Goal: Entertainment & Leisure: Consume media (video, audio)

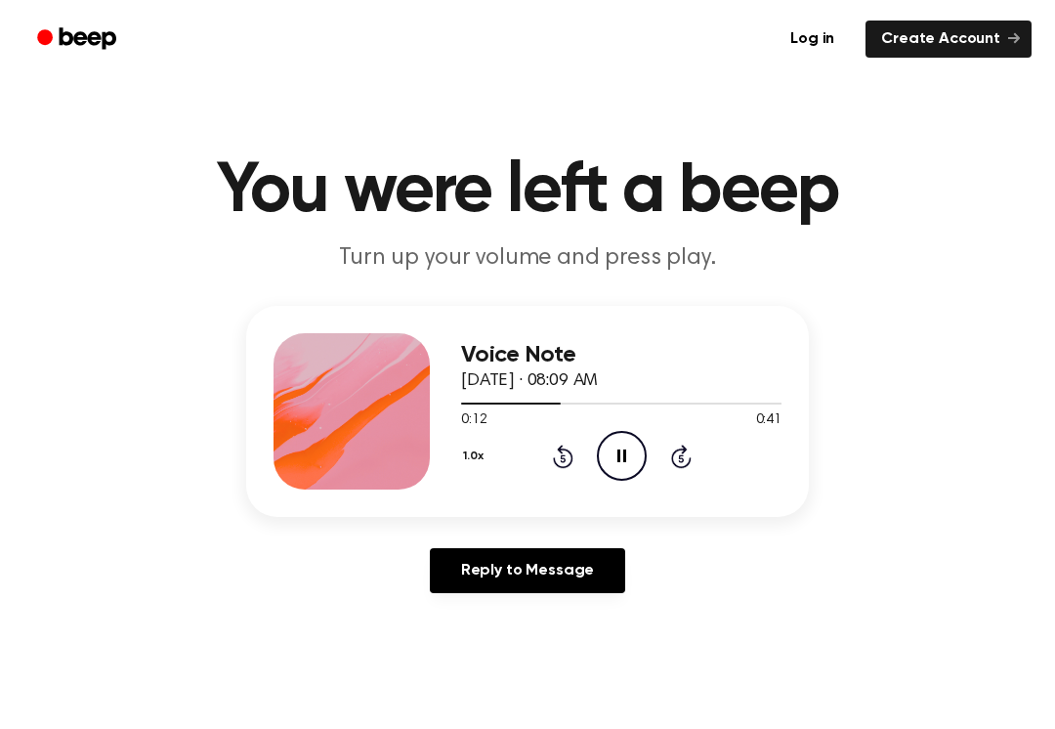
click at [572, 468] on icon "Rewind 5 seconds" at bounding box center [562, 455] width 21 height 25
click at [555, 464] on icon at bounding box center [563, 455] width 21 height 23
click at [556, 451] on icon "Rewind 5 seconds" at bounding box center [562, 455] width 21 height 25
click at [560, 465] on icon at bounding box center [563, 455] width 21 height 23
click at [536, 464] on div "1.0x Rewind 5 seconds Pause Audio Skip 5 seconds" at bounding box center [621, 456] width 320 height 50
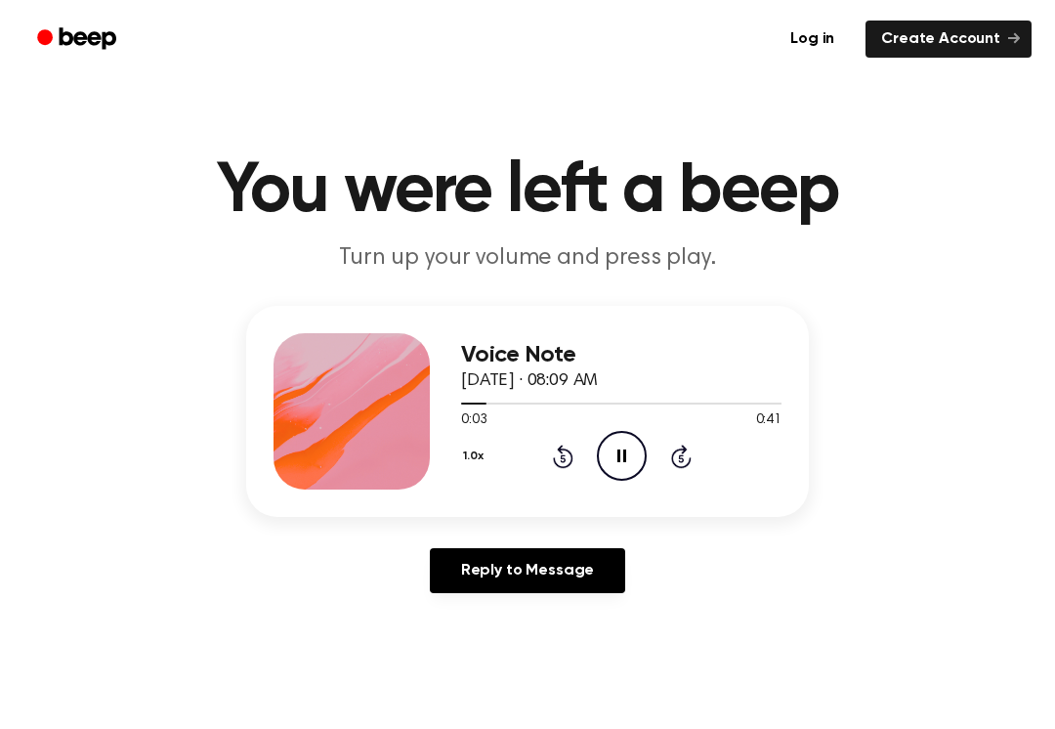
click at [616, 441] on icon "Pause Audio" at bounding box center [622, 456] width 50 height 50
click at [630, 444] on icon "Play Audio" at bounding box center [622, 456] width 50 height 50
click at [617, 447] on icon "Pause Audio" at bounding box center [622, 456] width 50 height 50
click at [623, 448] on icon "Play Audio" at bounding box center [622, 456] width 50 height 50
click at [558, 449] on icon at bounding box center [563, 455] width 21 height 23
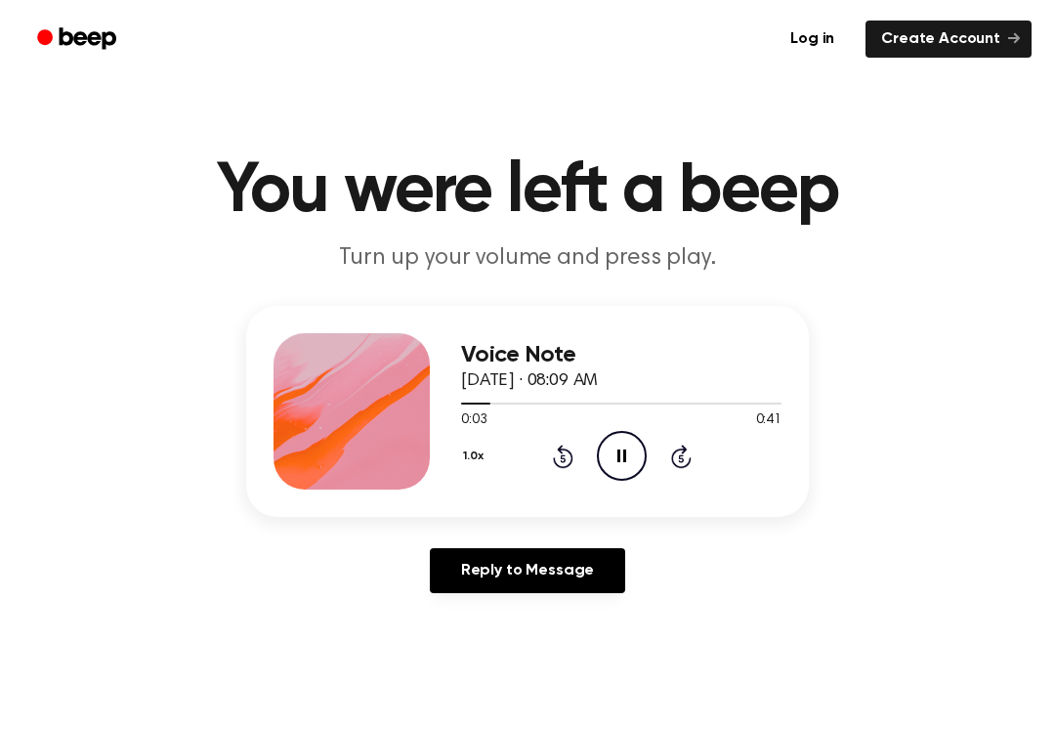
click at [618, 450] on icon at bounding box center [621, 455] width 9 height 13
click at [625, 447] on icon "Play Audio" at bounding box center [622, 456] width 50 height 50
click at [604, 459] on icon "Pause Audio" at bounding box center [622, 456] width 50 height 50
click at [656, 465] on div "1.0x Rewind 5 seconds Play Audio Skip 5 seconds" at bounding box center [621, 456] width 320 height 50
click at [619, 448] on icon "Play Audio" at bounding box center [622, 456] width 50 height 50
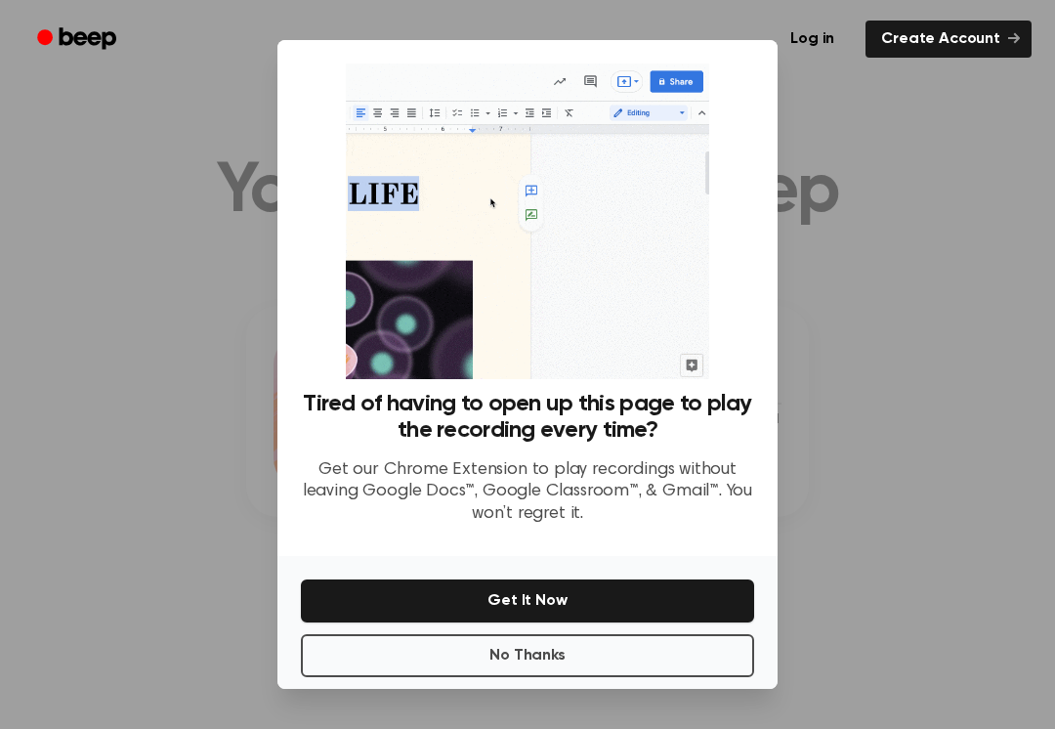
click at [817, 485] on div at bounding box center [527, 364] width 1055 height 729
click at [650, 644] on button "No Thanks" at bounding box center [527, 655] width 453 height 43
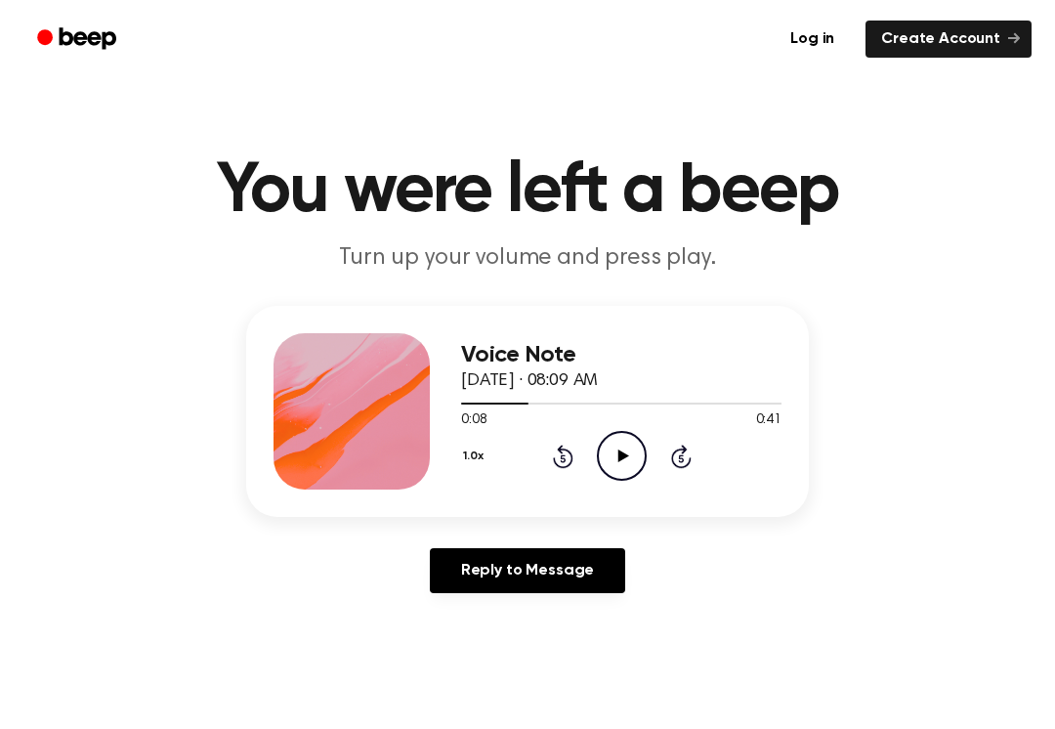
click at [627, 453] on icon "Play Audio" at bounding box center [622, 456] width 50 height 50
click at [629, 449] on icon "Play Audio" at bounding box center [622, 456] width 50 height 50
click at [563, 458] on icon at bounding box center [562, 458] width 5 height 8
click at [555, 443] on icon "Rewind 5 seconds" at bounding box center [562, 455] width 21 height 25
